Goal: Task Accomplishment & Management: Use online tool/utility

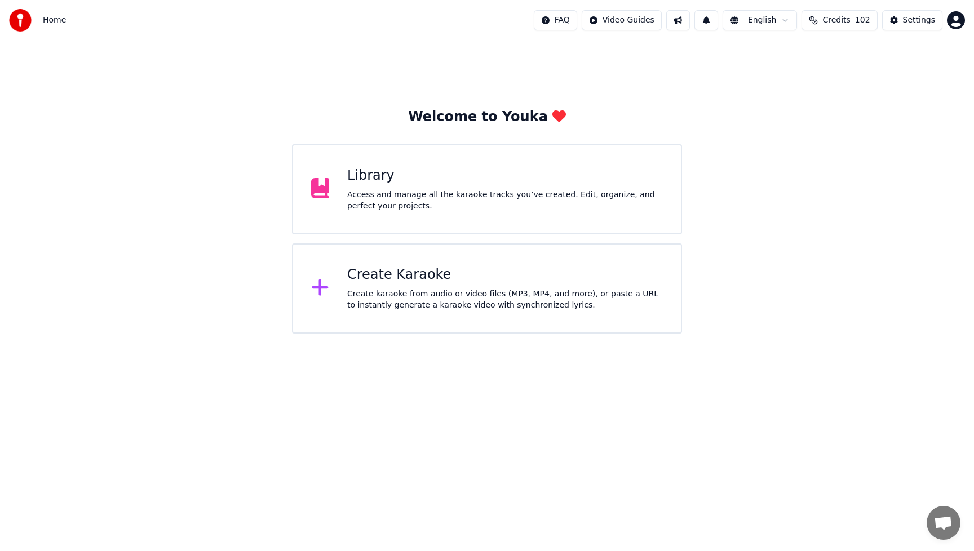
click at [451, 197] on div "Access and manage all the karaoke tracks you’ve created. Edit, organize, and pe…" at bounding box center [505, 200] width 316 height 23
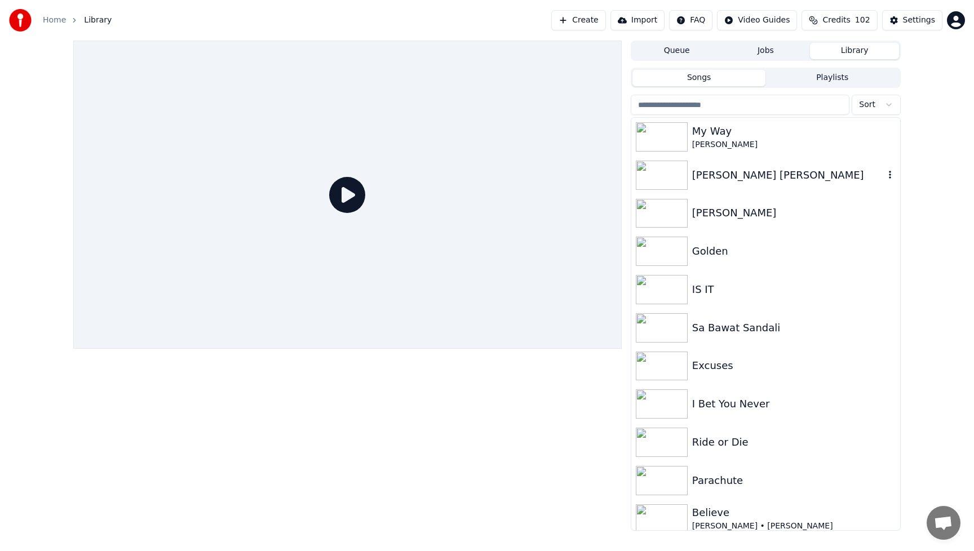
click at [750, 175] on div "[PERSON_NAME] [PERSON_NAME]" at bounding box center [788, 175] width 192 height 16
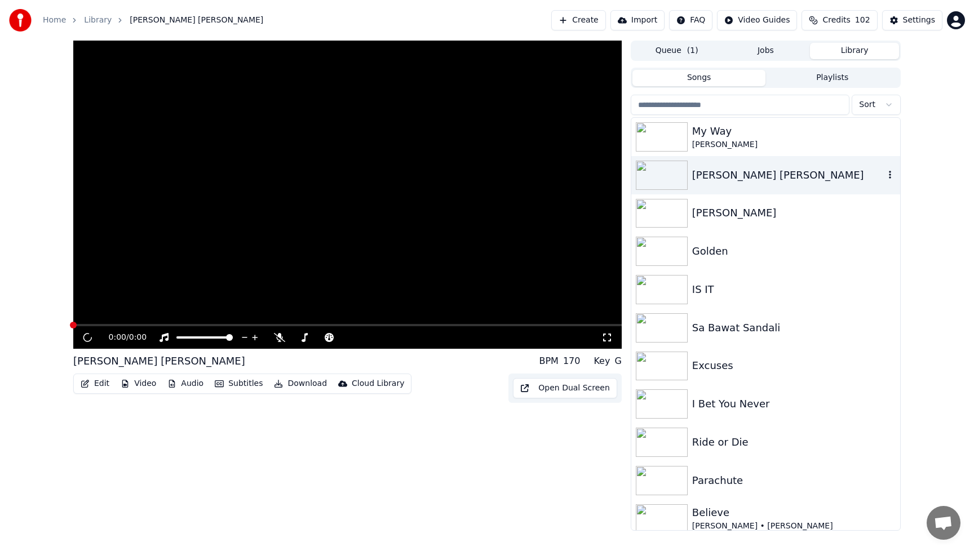
click at [750, 175] on div "[PERSON_NAME] [PERSON_NAME]" at bounding box center [788, 175] width 192 height 16
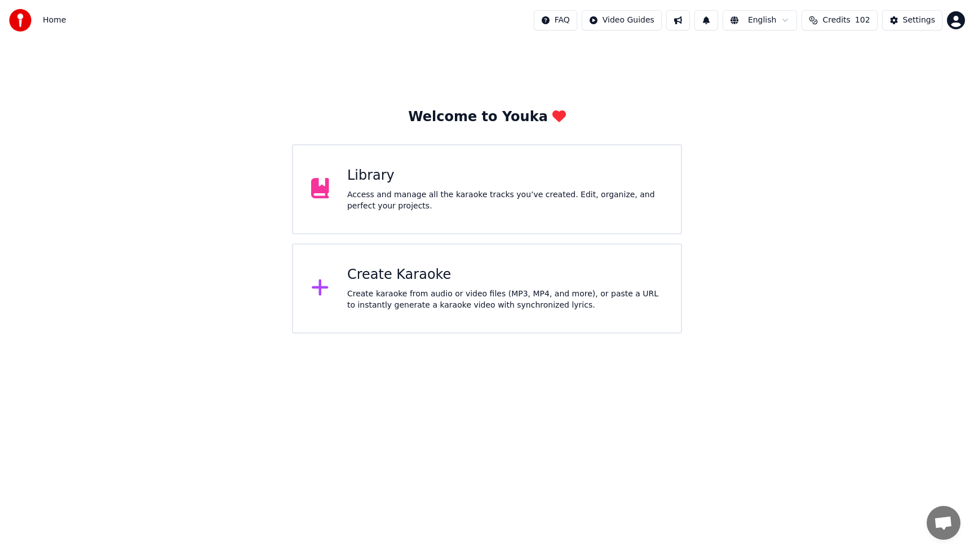
click at [483, 180] on div "Library" at bounding box center [505, 176] width 316 height 18
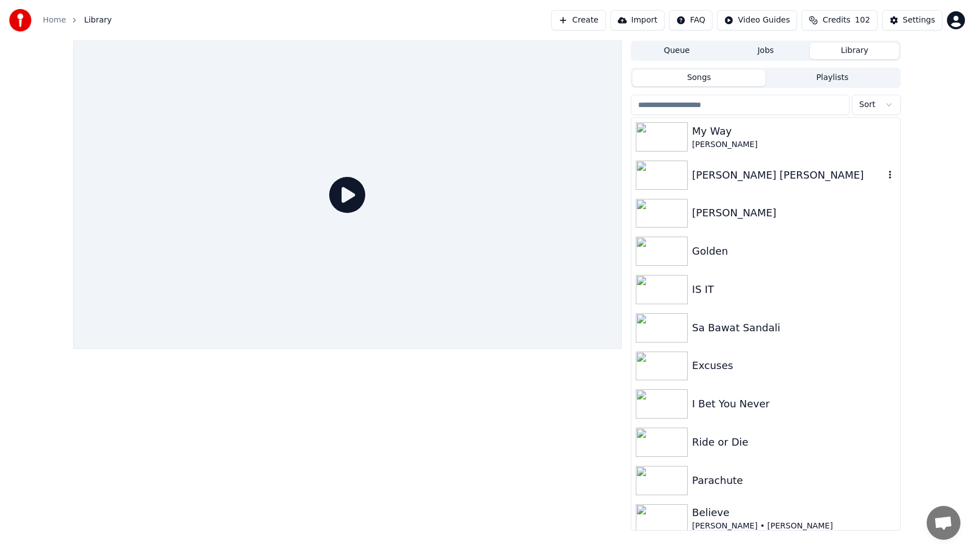
click at [773, 170] on div "[PERSON_NAME] [PERSON_NAME]" at bounding box center [788, 175] width 192 height 16
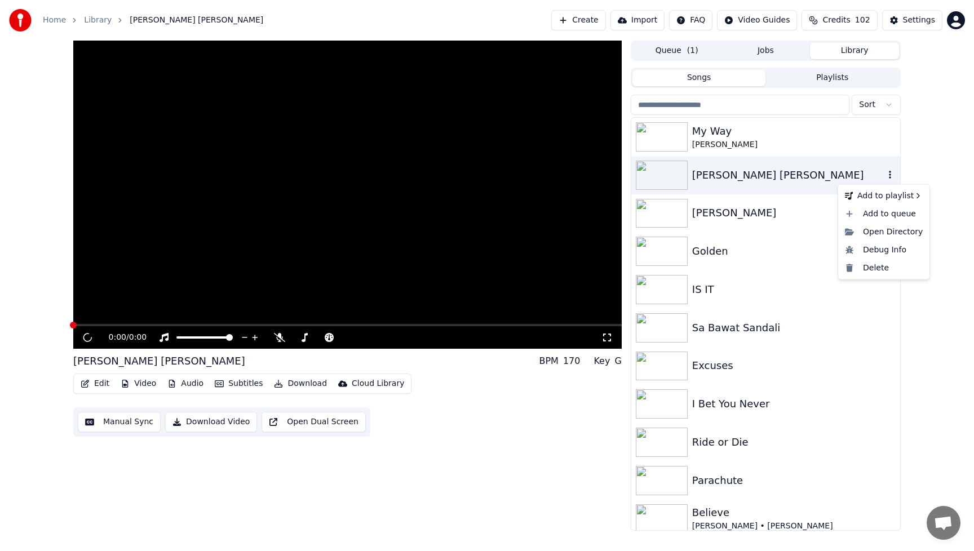
click at [885, 175] on icon "button" at bounding box center [890, 174] width 11 height 9
click at [888, 235] on div "Open Directory" at bounding box center [884, 232] width 87 height 18
click at [885, 176] on icon "button" at bounding box center [890, 174] width 11 height 9
click at [880, 236] on div "Open Directory" at bounding box center [884, 232] width 87 height 18
drag, startPoint x: 487, startPoint y: 14, endPoint x: 1245, endPoint y: 117, distance: 765.3
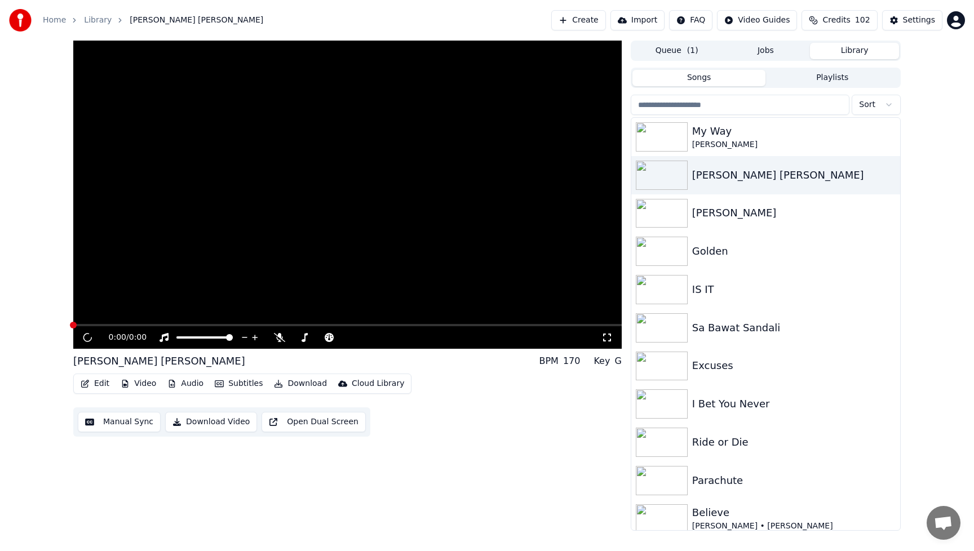
click at [974, 117] on html "Home Library [PERSON_NAME] [PERSON_NAME] Create Import FAQ Video Guides Credits…" at bounding box center [487, 275] width 974 height 551
click at [714, 172] on div "[PERSON_NAME] [PERSON_NAME]" at bounding box center [788, 175] width 192 height 16
click at [277, 338] on icon at bounding box center [279, 337] width 11 height 9
click at [789, 173] on div "[PERSON_NAME] [PERSON_NAME]" at bounding box center [788, 175] width 192 height 16
click at [885, 175] on icon "button" at bounding box center [890, 174] width 11 height 9
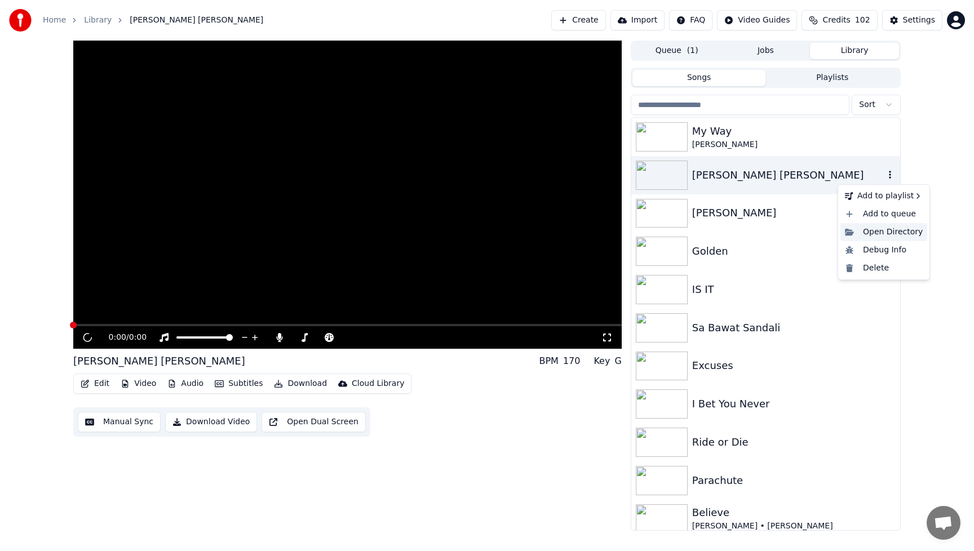
click at [883, 232] on div "Open Directory" at bounding box center [884, 232] width 87 height 18
click at [885, 176] on icon "button" at bounding box center [890, 174] width 11 height 9
click at [873, 266] on div "Delete" at bounding box center [884, 268] width 87 height 18
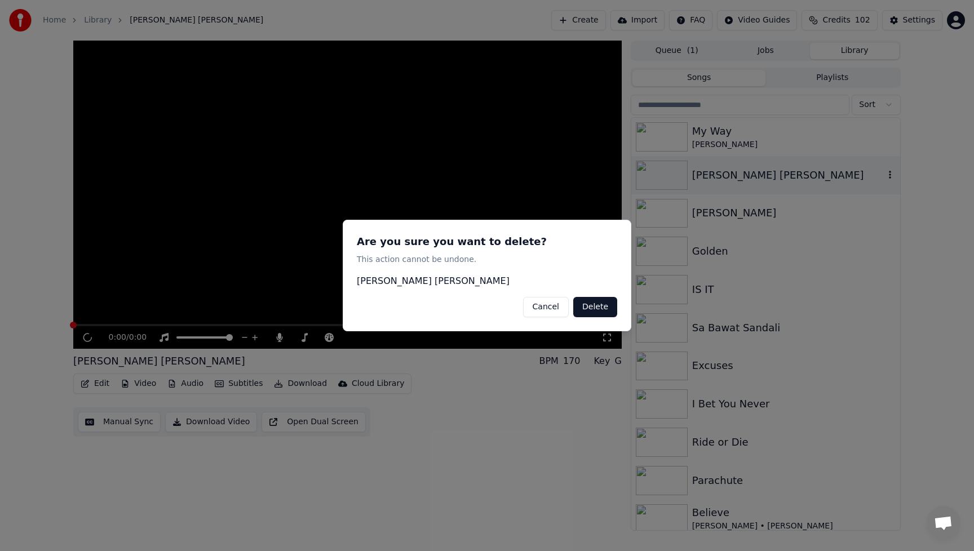
click at [600, 306] on button "Delete" at bounding box center [595, 307] width 44 height 20
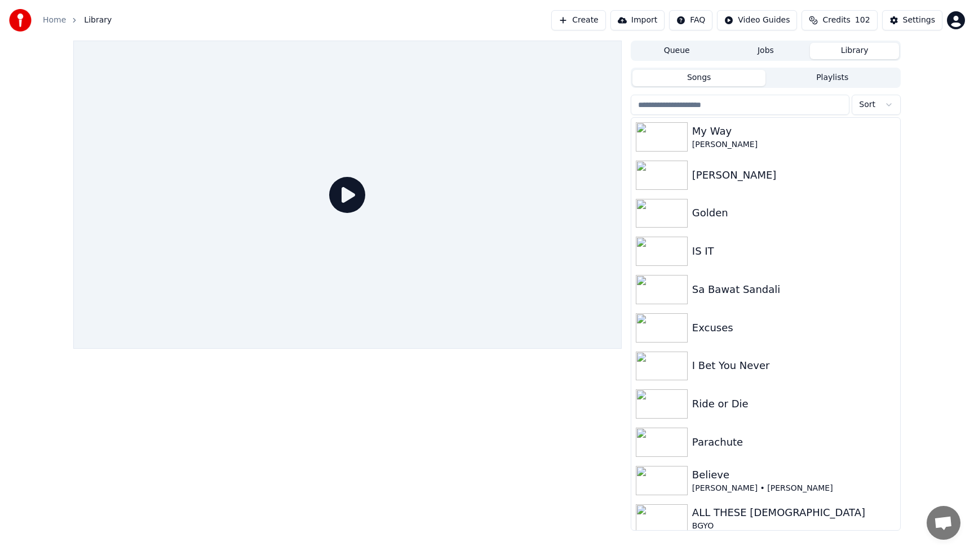
click at [682, 52] on button "Queue" at bounding box center [677, 51] width 89 height 16
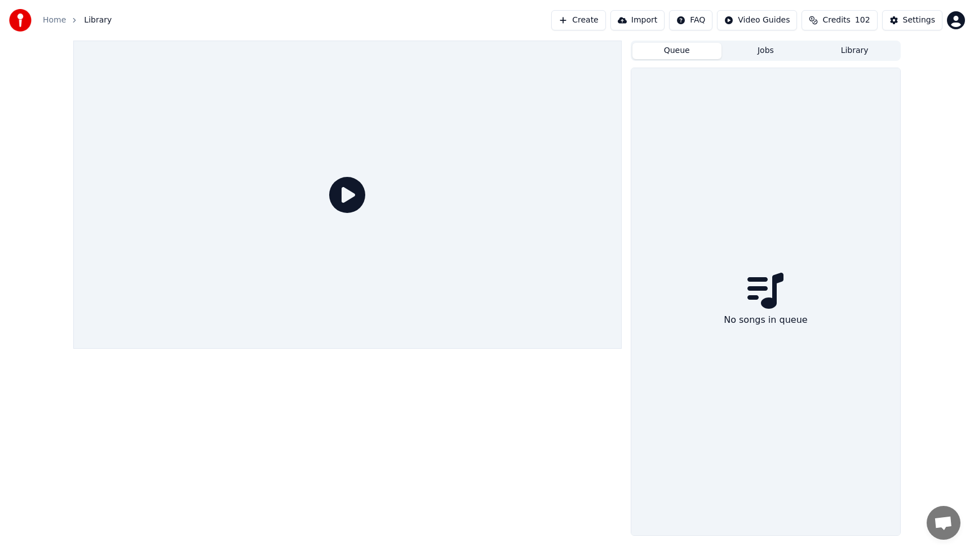
click at [761, 50] on button "Jobs" at bounding box center [766, 51] width 89 height 16
click at [851, 48] on button "Library" at bounding box center [854, 51] width 89 height 16
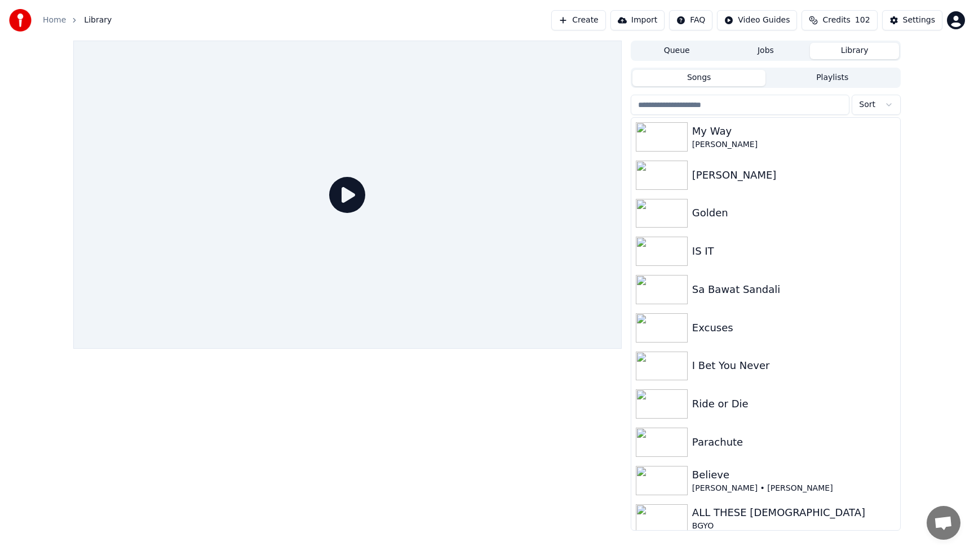
click at [598, 19] on button "Create" at bounding box center [578, 20] width 55 height 20
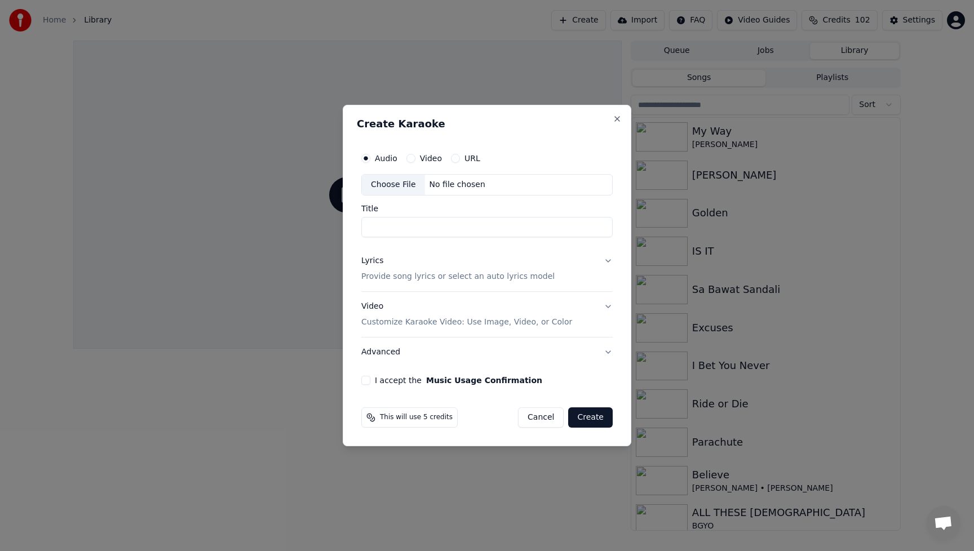
click at [384, 185] on div "Choose File" at bounding box center [393, 185] width 63 height 20
type input "**********"
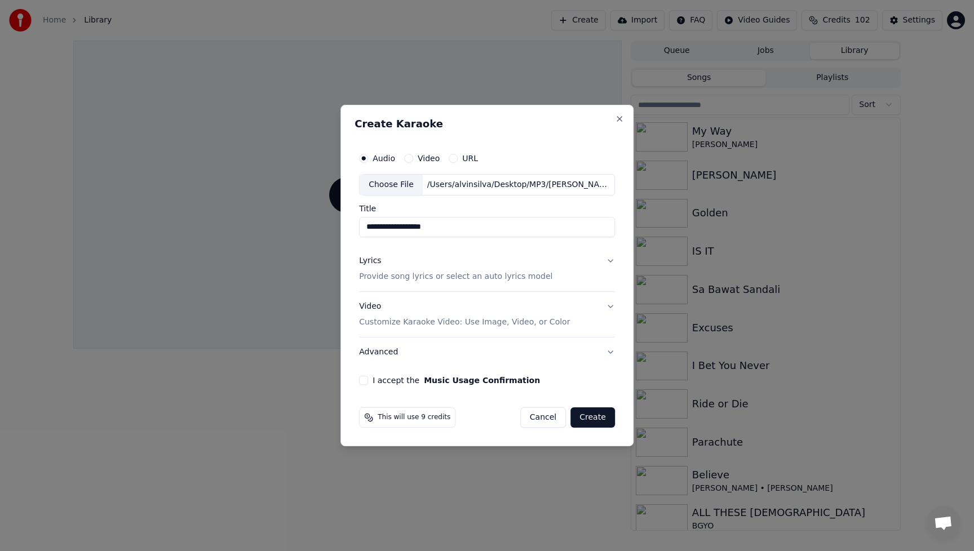
click at [374, 260] on div "Lyrics" at bounding box center [370, 260] width 22 height 11
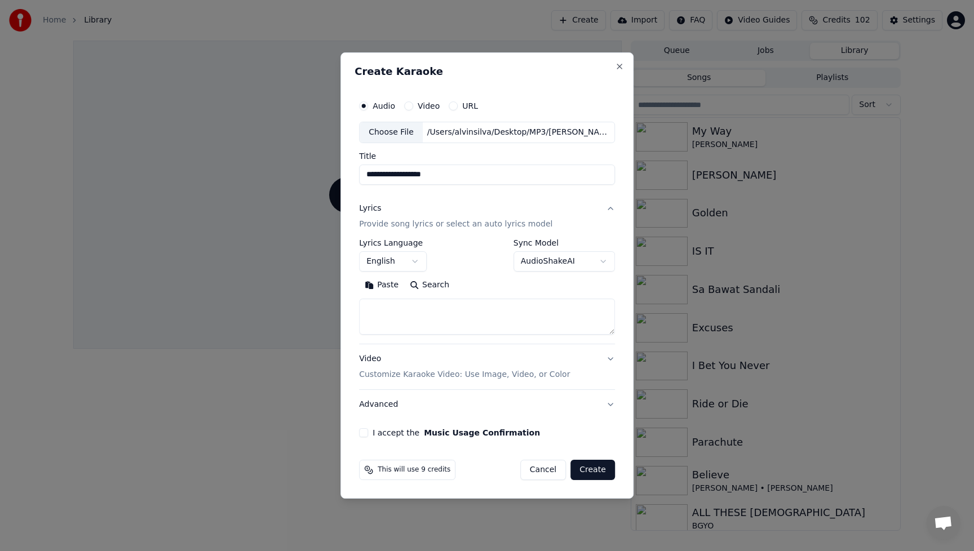
click at [424, 317] on textarea at bounding box center [487, 317] width 256 height 36
click at [390, 285] on button "Paste" at bounding box center [381, 285] width 45 height 18
click at [464, 283] on button "Expand" at bounding box center [480, 285] width 53 height 18
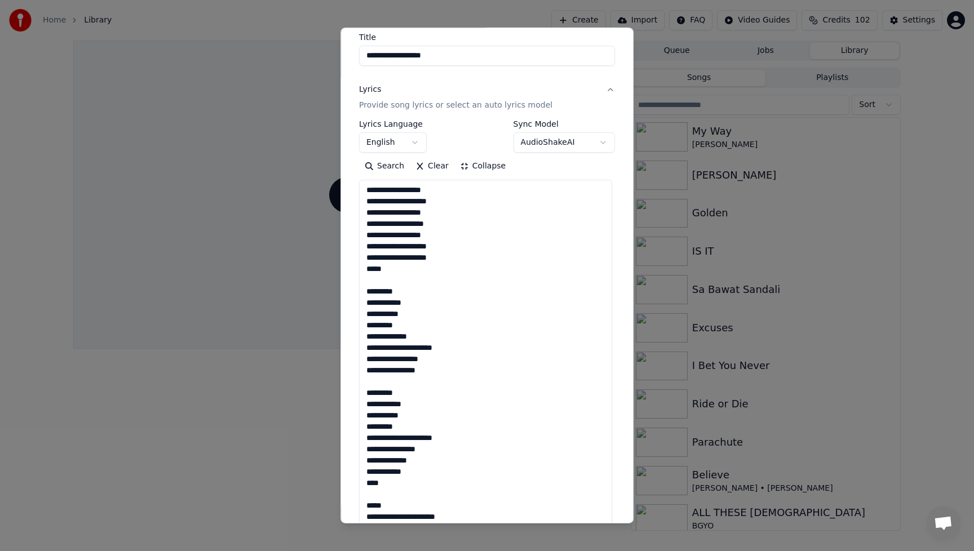
scroll to position [98, 0]
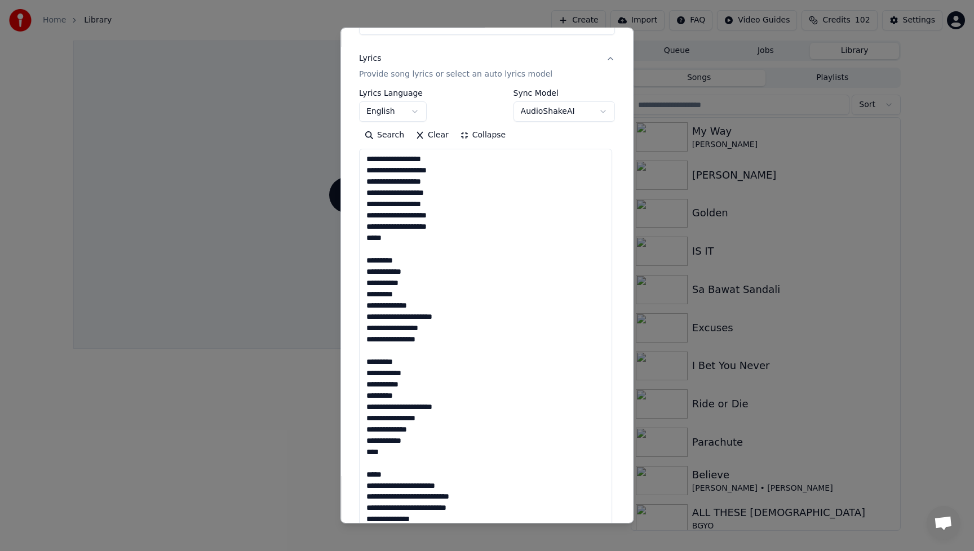
scroll to position [0, 0]
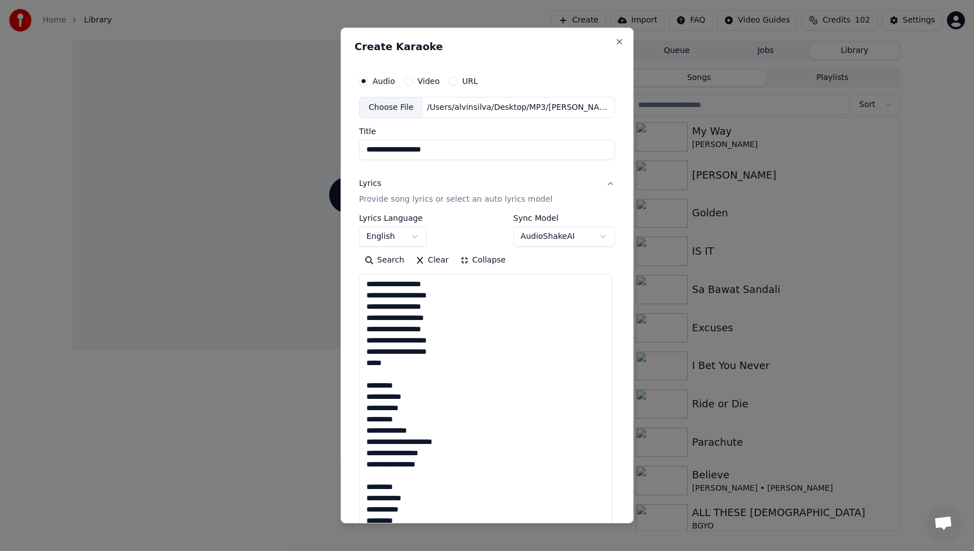
click at [462, 261] on button "Collapse" at bounding box center [483, 260] width 58 height 18
type textarea "**********"
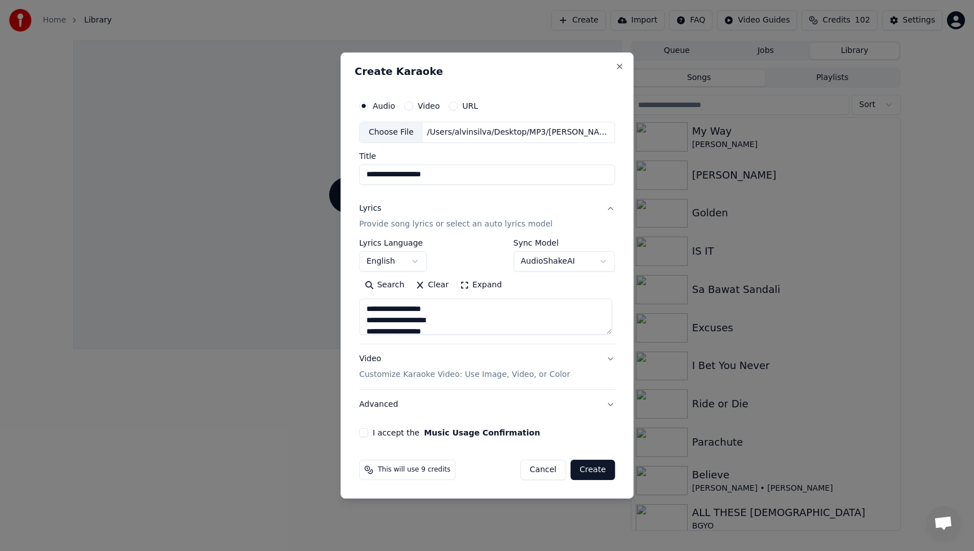
click at [417, 260] on button "English" at bounding box center [393, 261] width 68 height 20
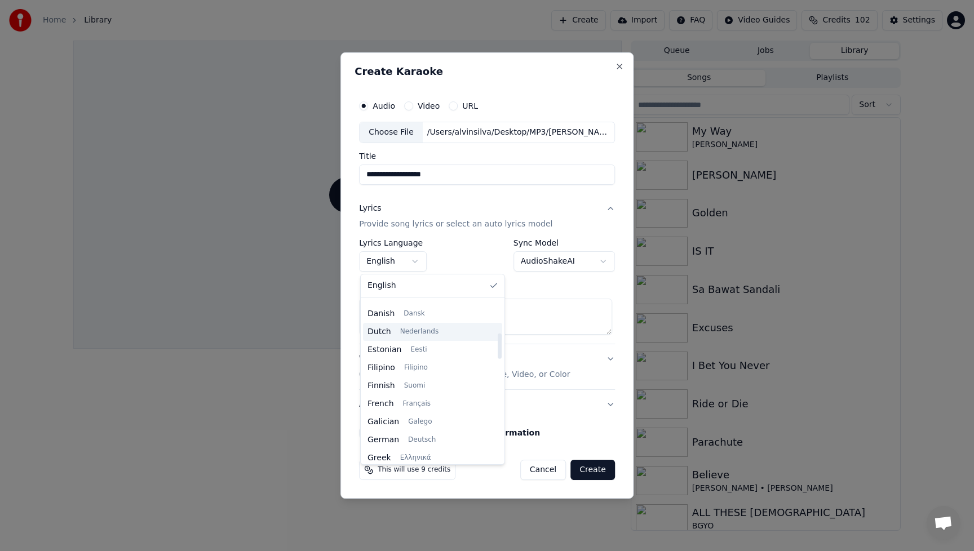
scroll to position [169, 0]
select select "**"
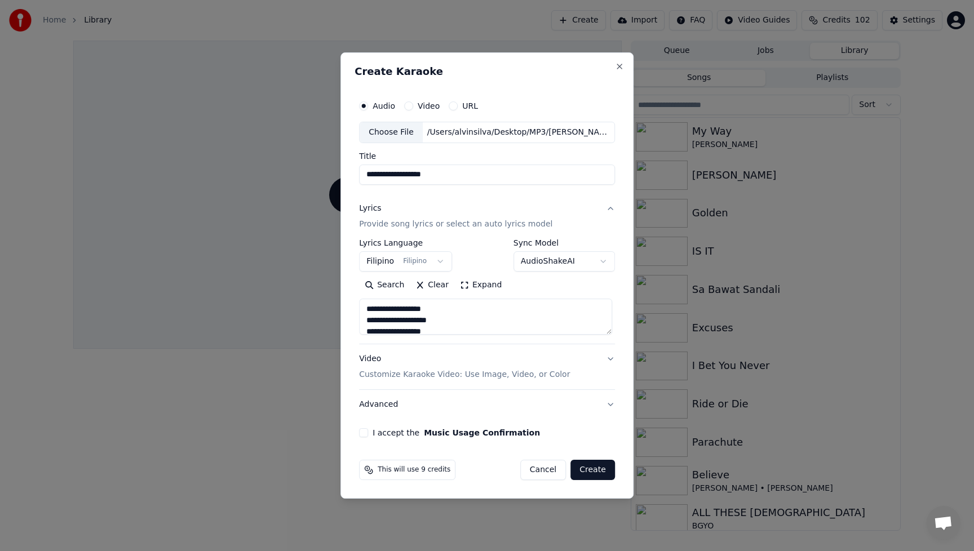
click at [623, 269] on div "**********" at bounding box center [487, 275] width 293 height 447
click at [375, 359] on div "Video Customize Karaoke Video: Use Image, Video, or Color" at bounding box center [464, 366] width 211 height 27
type textarea "**********"
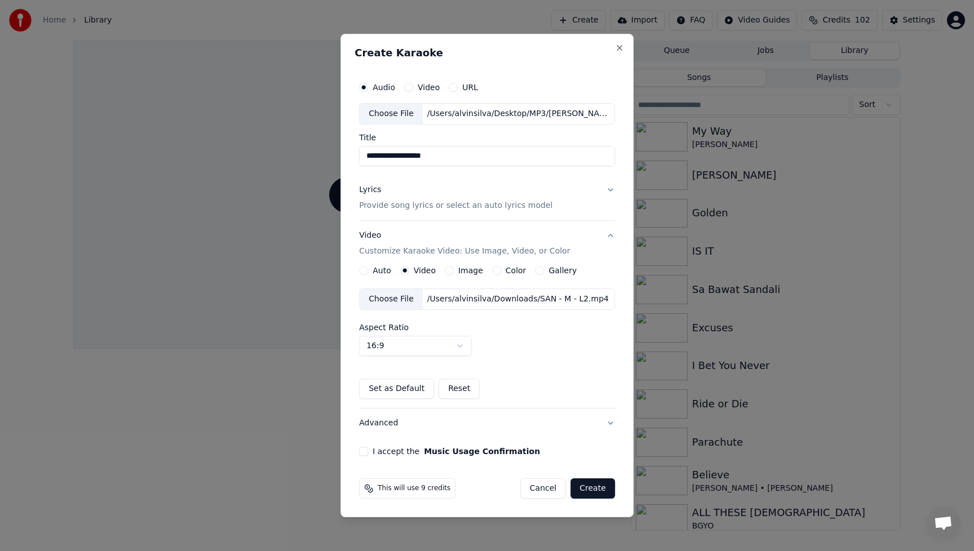
click at [389, 300] on div "Choose File" at bounding box center [391, 299] width 63 height 20
click at [369, 451] on div "I accept the Music Usage Confirmation" at bounding box center [487, 451] width 256 height 9
click at [366, 450] on button "I accept the Music Usage Confirmation" at bounding box center [363, 451] width 9 height 9
click at [589, 492] on button "Create" at bounding box center [593, 489] width 45 height 20
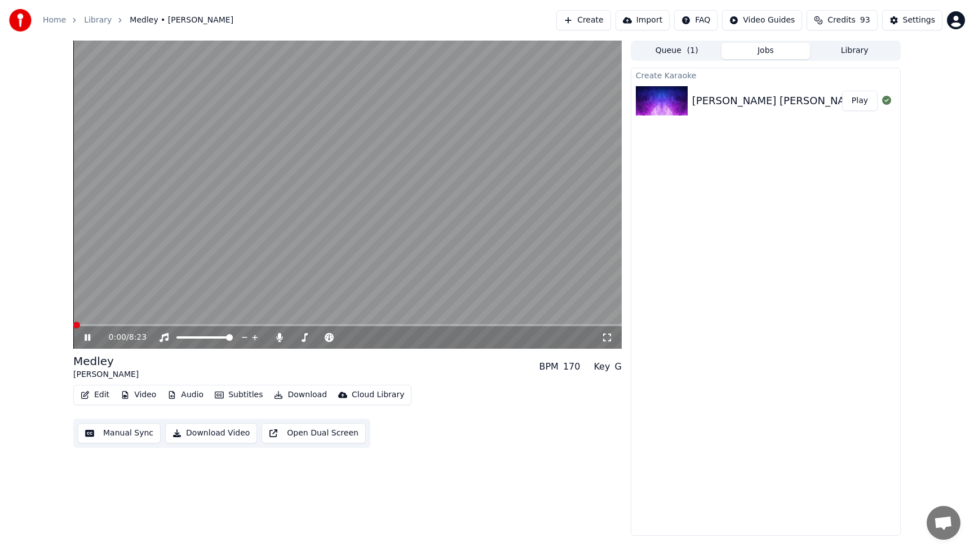
click at [73, 329] on span at bounding box center [76, 325] width 7 height 7
click at [98, 396] on button "Edit" at bounding box center [95, 395] width 38 height 16
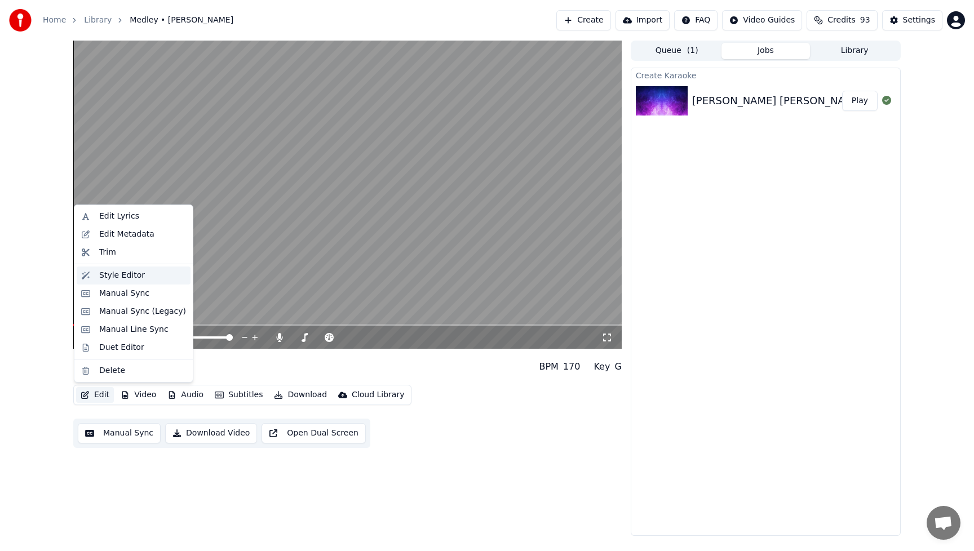
click at [116, 277] on div "Style Editor" at bounding box center [122, 275] width 46 height 11
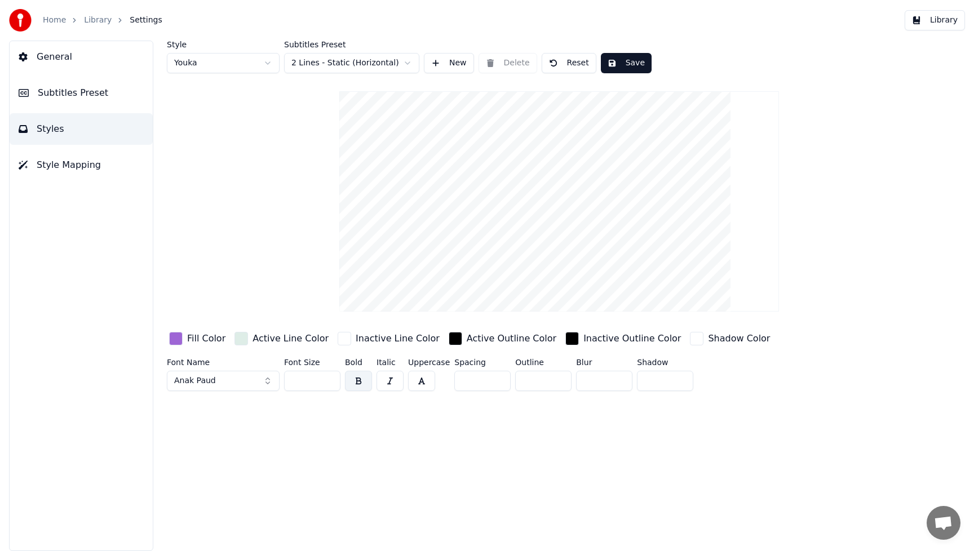
click at [217, 339] on div "Fill Color" at bounding box center [206, 339] width 38 height 14
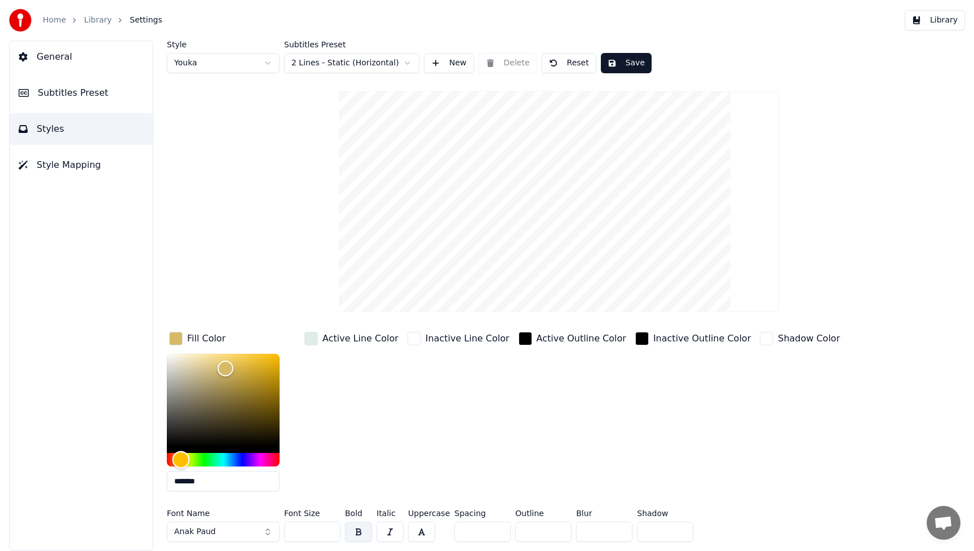
type input "*******"
drag, startPoint x: 246, startPoint y: 461, endPoint x: 178, endPoint y: 463, distance: 68.8
click at [178, 463] on div "Hue" at bounding box center [177, 460] width 17 height 17
click at [265, 533] on button "Anak Paud" at bounding box center [223, 532] width 113 height 20
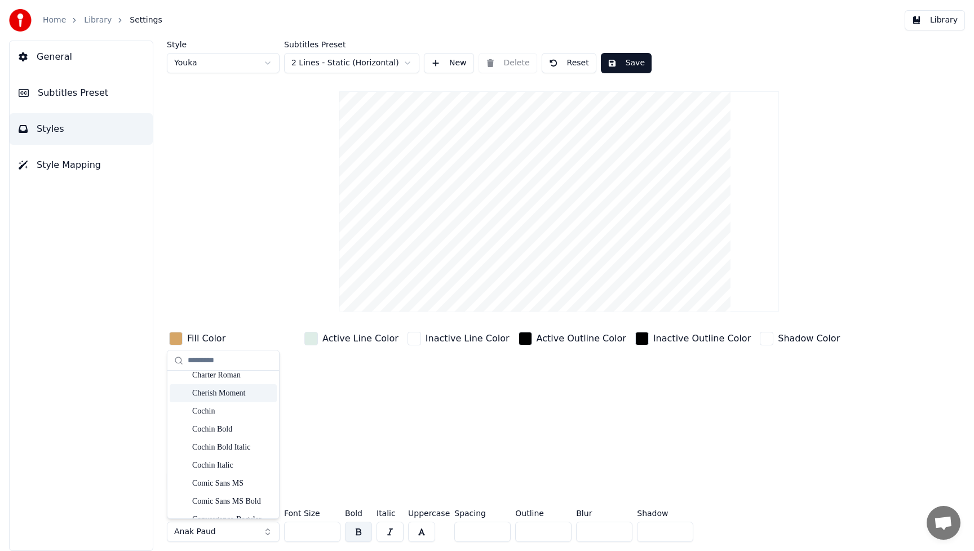
scroll to position [2611, 0]
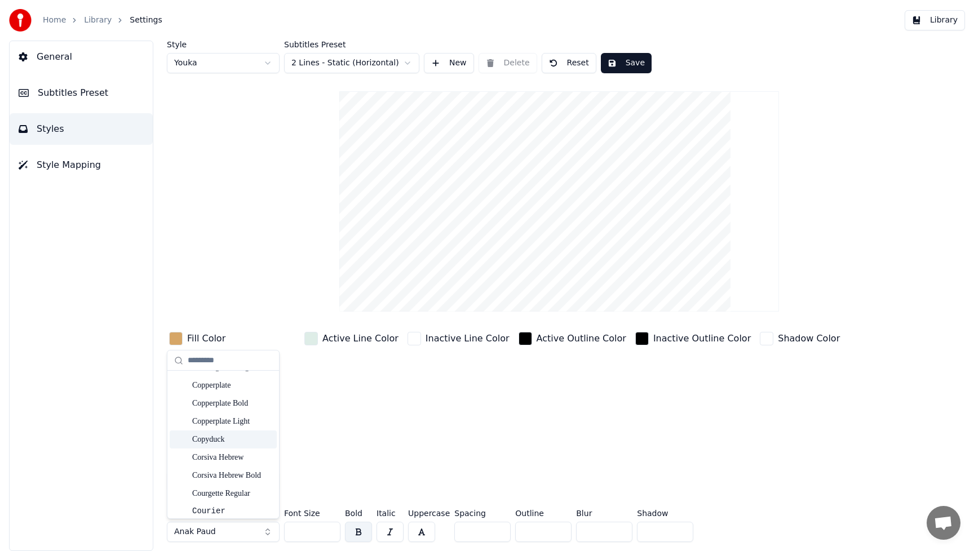
click at [224, 440] on div "Copyduck" at bounding box center [232, 439] width 80 height 11
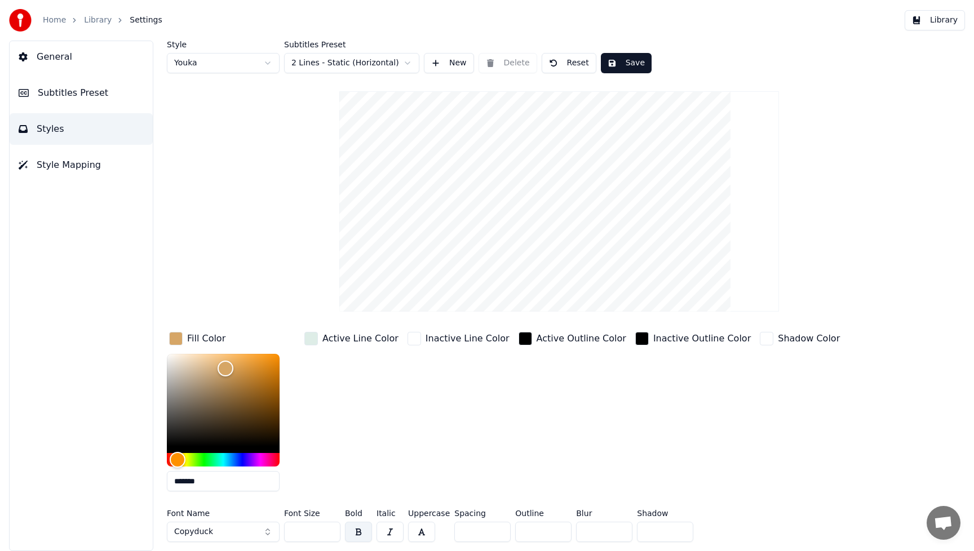
click at [267, 530] on button "Copyduck" at bounding box center [223, 532] width 113 height 20
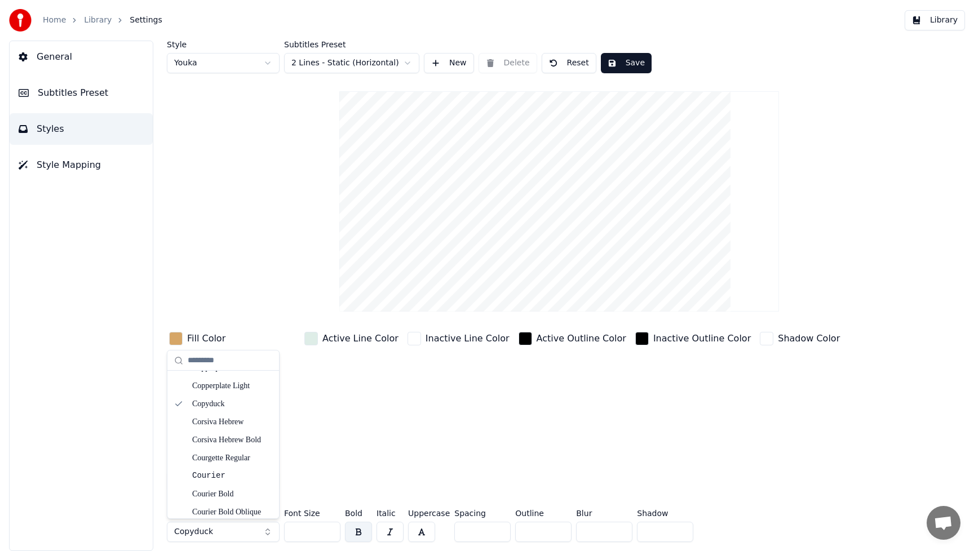
scroll to position [3201, 0]
click at [218, 406] on div "Dogbangy" at bounding box center [232, 408] width 80 height 11
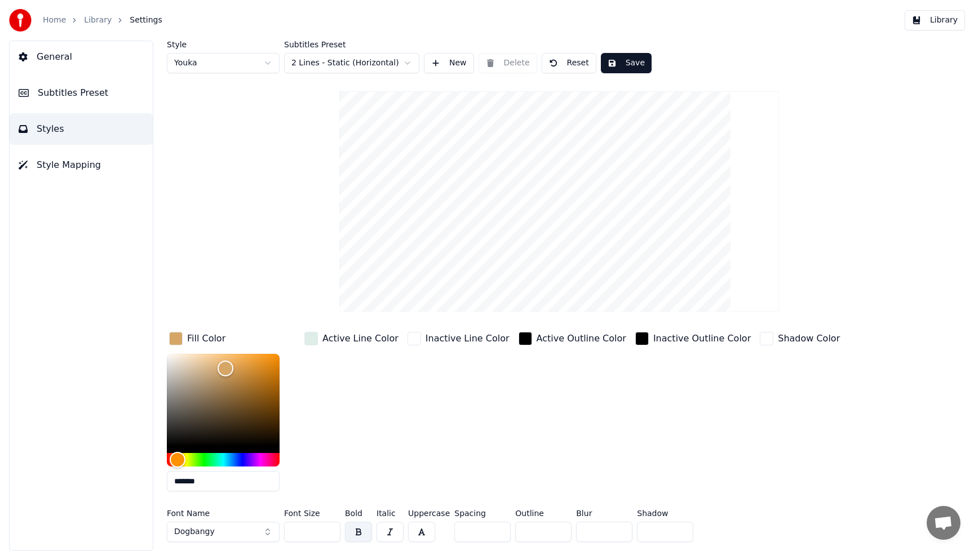
drag, startPoint x: 316, startPoint y: 533, endPoint x: 243, endPoint y: 540, distance: 73.0
click at [243, 540] on div "Font Name Dogbangy Font Size *** Bold Italic Uppercase Spacing * Outline * Blur…" at bounding box center [508, 528] width 682 height 37
drag, startPoint x: 308, startPoint y: 536, endPoint x: 274, endPoint y: 537, distance: 34.4
click at [274, 537] on div "Font Name Dogbangy Font Size *** Bold Italic Uppercase Spacing * Outline * Blur…" at bounding box center [508, 528] width 682 height 37
type input "*"
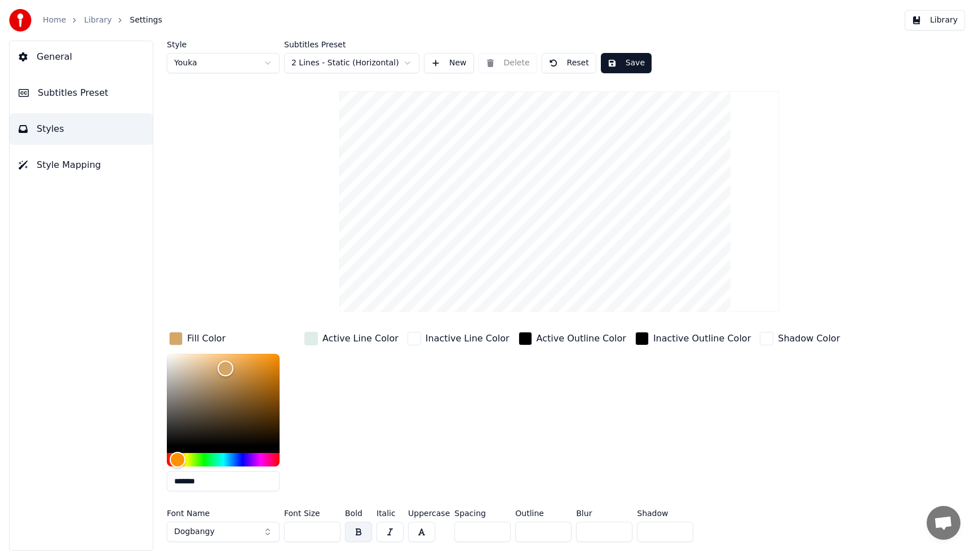
type input "**"
click at [675, 441] on div "Inactive Outline Color" at bounding box center [693, 415] width 120 height 171
click at [631, 60] on button "Save" at bounding box center [626, 63] width 51 height 20
click at [945, 20] on button "Library" at bounding box center [935, 20] width 60 height 20
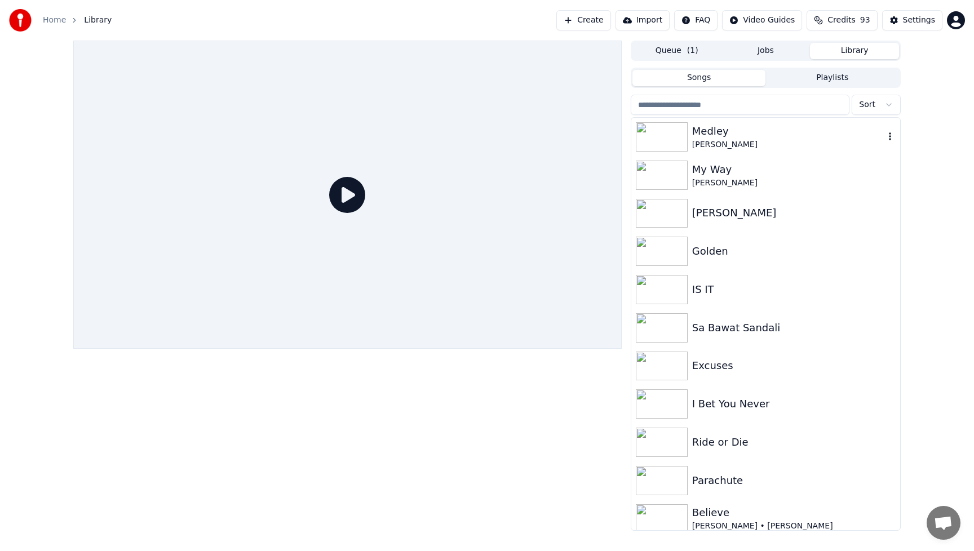
click at [671, 129] on img at bounding box center [662, 136] width 52 height 29
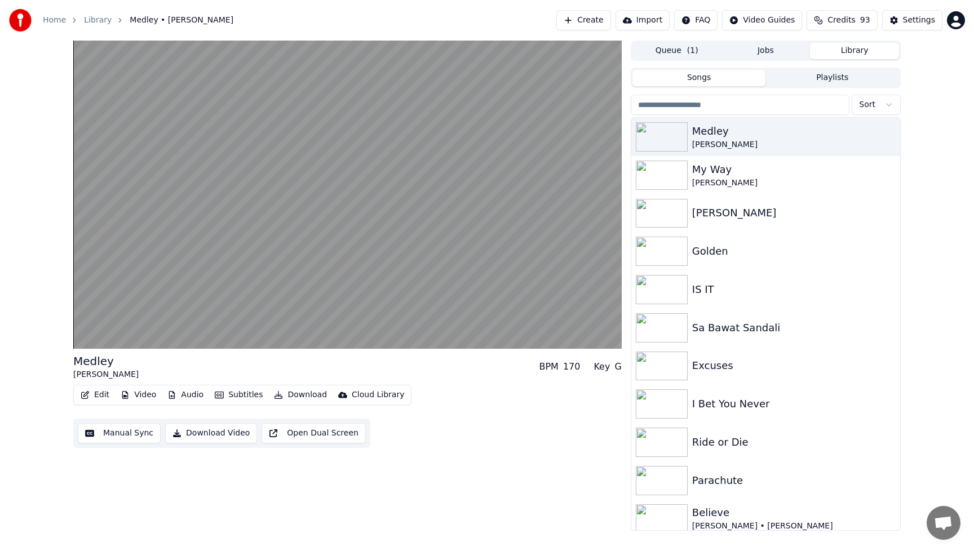
click at [96, 395] on button "Edit" at bounding box center [95, 395] width 38 height 16
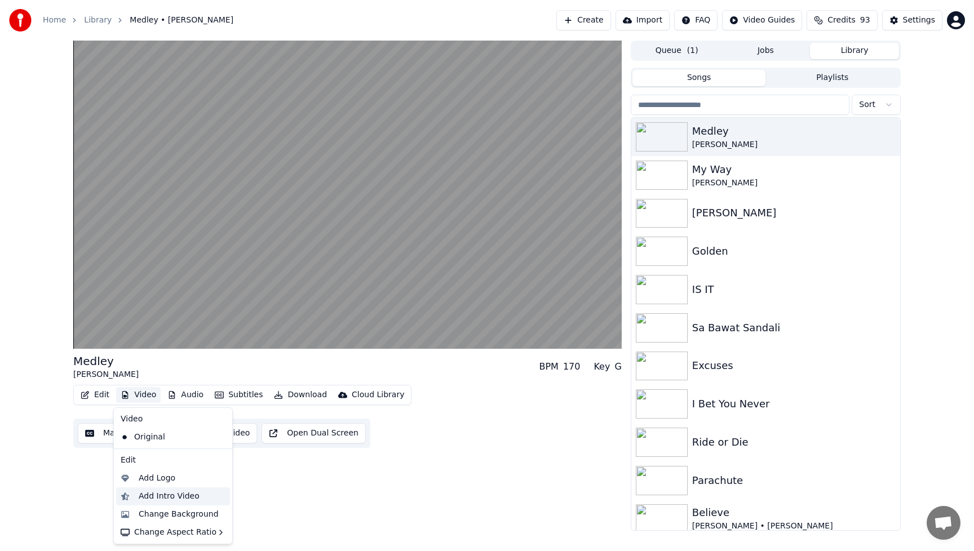
click at [145, 495] on div "Add Intro Video" at bounding box center [169, 496] width 61 height 11
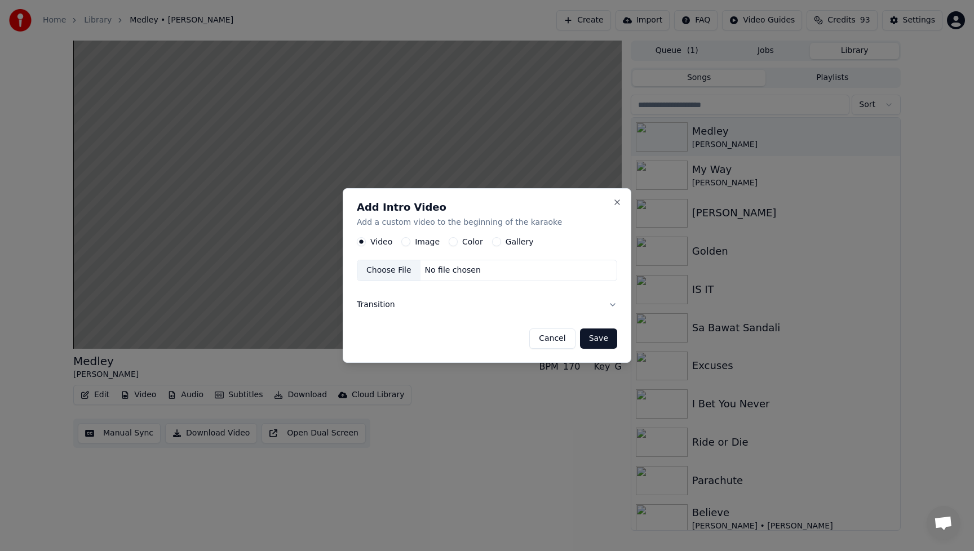
click at [417, 241] on label "Image" at bounding box center [427, 242] width 25 height 8
click at [410, 241] on button "Image" at bounding box center [405, 241] width 9 height 9
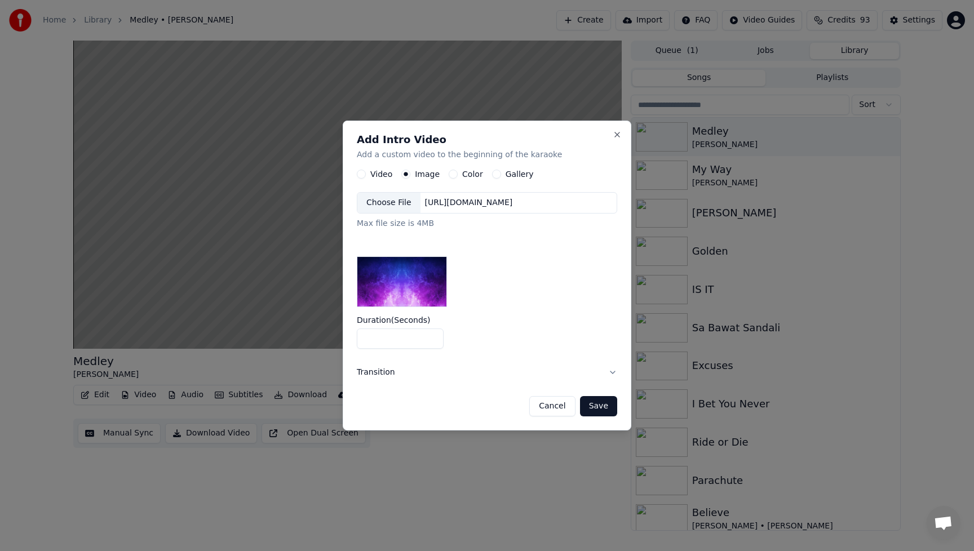
click at [399, 205] on div "Choose File" at bounding box center [388, 203] width 63 height 20
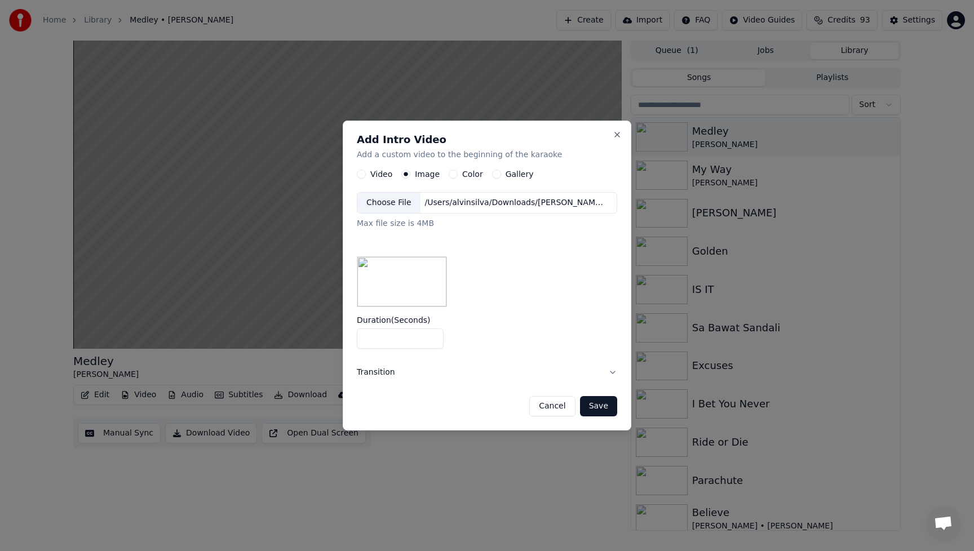
click at [598, 404] on button "Save" at bounding box center [598, 406] width 37 height 20
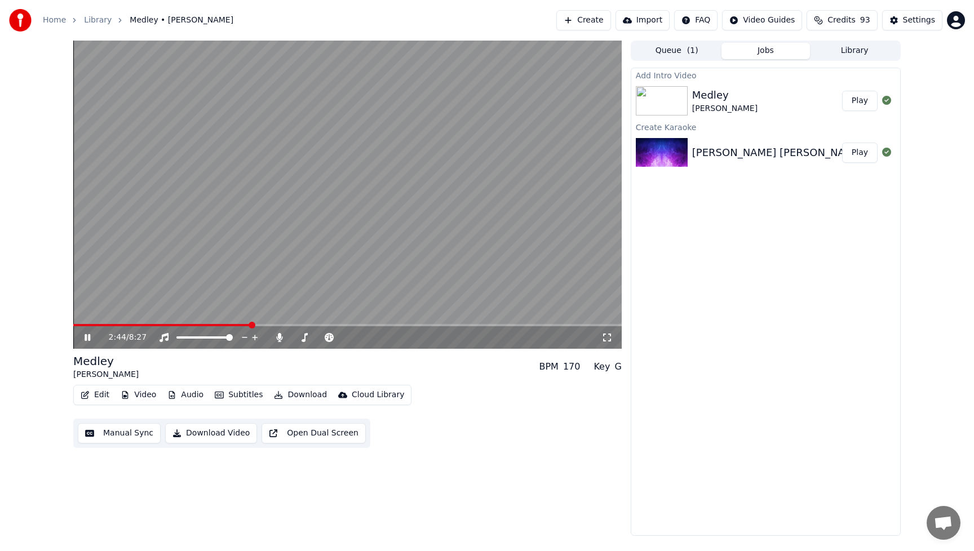
click at [863, 102] on button "Play" at bounding box center [860, 101] width 36 height 20
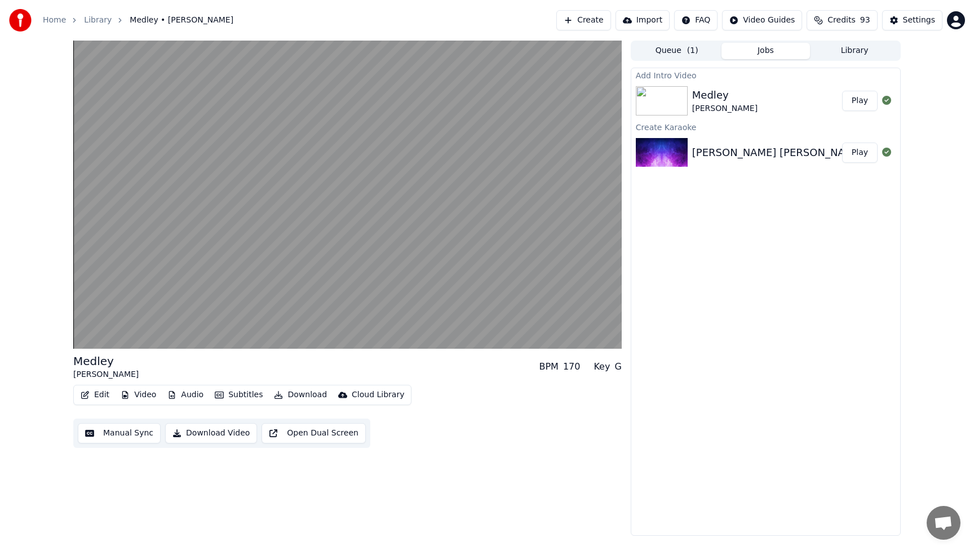
click at [208, 435] on button "Download Video" at bounding box center [211, 433] width 92 height 20
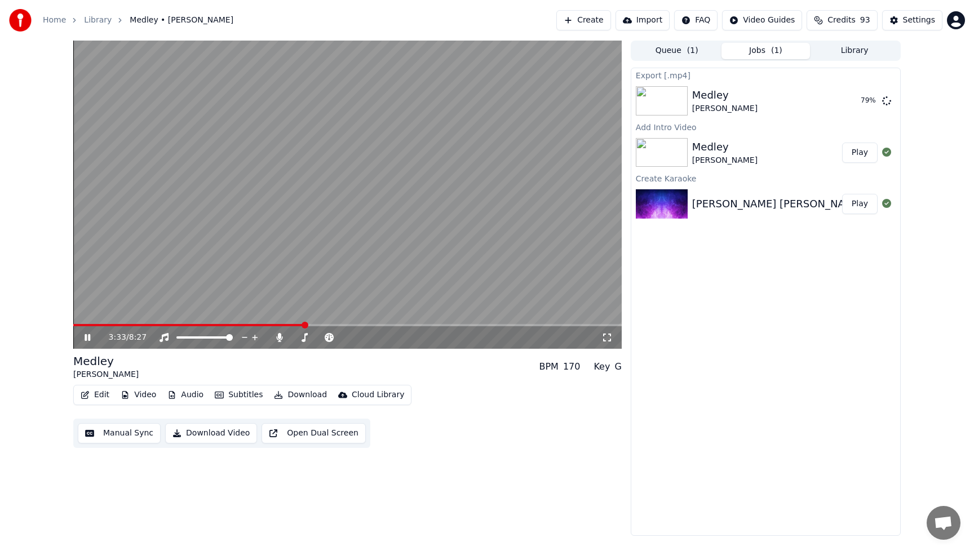
click at [87, 339] on icon at bounding box center [95, 337] width 26 height 9
